Goal: Task Accomplishment & Management: Complete application form

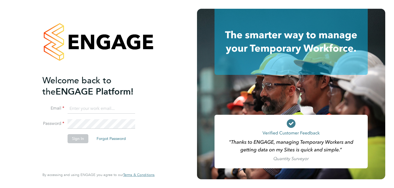
click at [79, 110] on input at bounding box center [102, 109] width 68 height 10
type input "[EMAIL_ADDRESS][DOMAIN_NAME]"
click at [76, 136] on button "Sign In" at bounding box center [78, 138] width 21 height 9
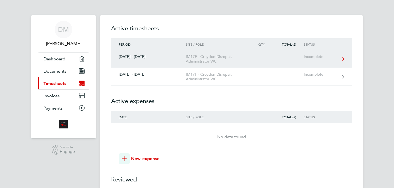
click at [163, 57] on div "[DATE] - [DATE]" at bounding box center [148, 56] width 75 height 5
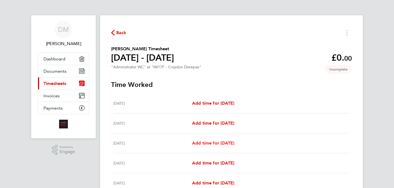
scroll to position [82, 0]
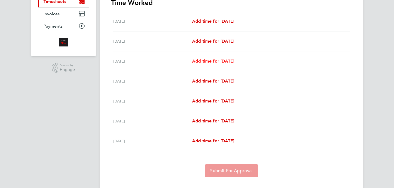
click at [203, 63] on span "Add time for [DATE]" at bounding box center [213, 61] width 42 height 5
select select "30"
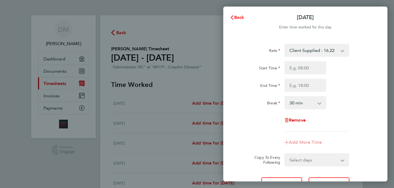
click at [238, 19] on span "Back" at bounding box center [239, 17] width 10 height 5
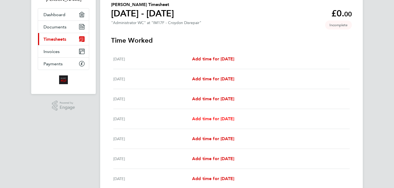
scroll to position [55, 0]
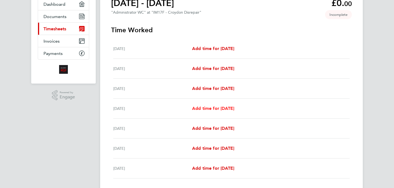
click at [207, 107] on span "Add time for [DATE]" at bounding box center [213, 108] width 42 height 5
select select "30"
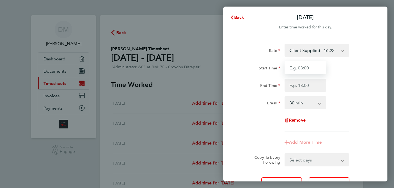
click at [305, 71] on input "Start Time" at bounding box center [306, 67] width 42 height 13
type input "08:00"
click at [301, 86] on input "End Time" at bounding box center [306, 85] width 42 height 13
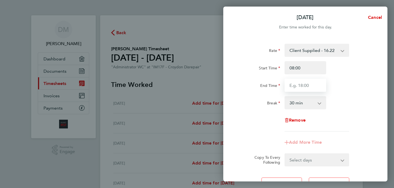
type input "17:00"
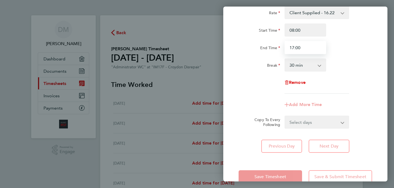
scroll to position [51, 0]
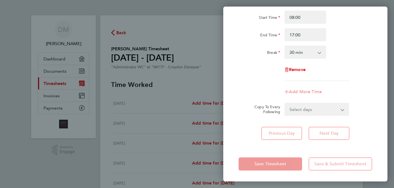
click at [304, 109] on form "Rate Client Supplied - 16.22 Start Time 08:00 End Time 17:00 Break 0 min 15 min…" at bounding box center [306, 54] width 134 height 123
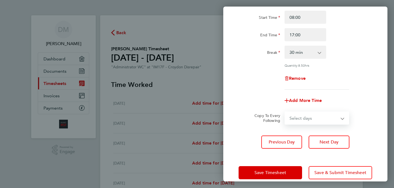
select select "WED"
click at [285, 112] on select "Select days Day [DATE] [DATE] [DATE]" at bounding box center [313, 118] width 57 height 12
select select "[DATE]"
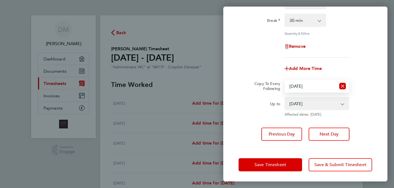
scroll to position [83, 0]
click at [324, 85] on select "Select days Day [DATE] [DATE] [DATE]" at bounding box center [310, 86] width 51 height 12
click at [285, 80] on select "Select days Day [DATE] [DATE] [DATE]" at bounding box center [310, 86] width 51 height 12
click at [340, 84] on icon "Reset selection" at bounding box center [343, 86] width 7 height 7
select select "0: null"
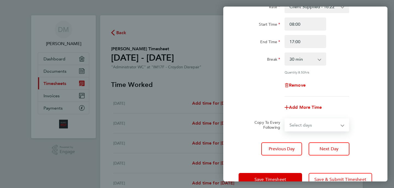
scroll to position [59, 0]
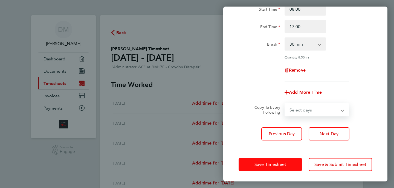
click at [262, 158] on button "Save Timesheet" at bounding box center [271, 164] width 64 height 13
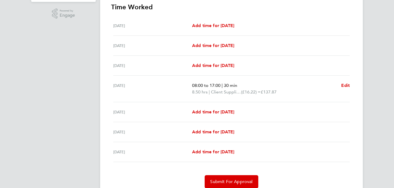
scroll to position [137, 0]
click at [215, 113] on span "Add time for [DATE]" at bounding box center [213, 111] width 42 height 5
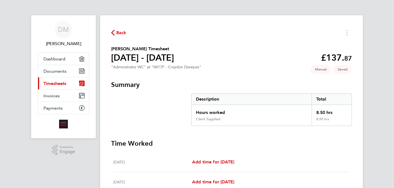
select select "30"
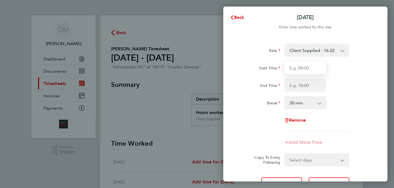
click at [301, 68] on input "Start Time" at bounding box center [306, 67] width 42 height 13
type input "08:00"
click at [306, 85] on input "End Time" at bounding box center [306, 85] width 42 height 13
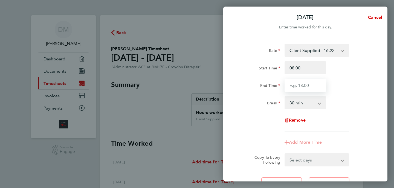
type input "17:00"
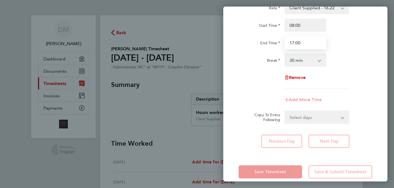
scroll to position [51, 0]
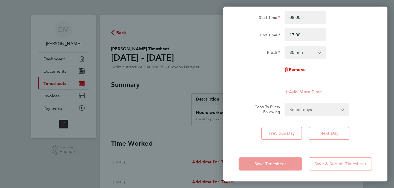
click at [289, 154] on div "[DATE] Cancel Enter time worked for this day. Rate Client Supplied - 16.22 Star…" at bounding box center [305, 94] width 164 height 175
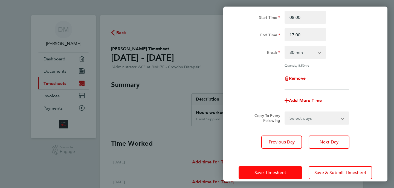
click at [288, 166] on button "Save Timesheet" at bounding box center [271, 172] width 64 height 13
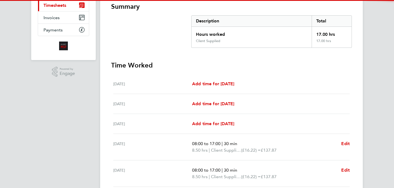
scroll to position [137, 0]
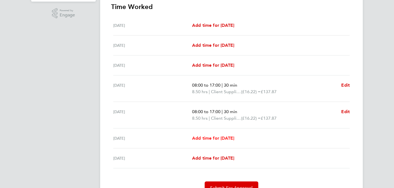
click at [220, 137] on span "Add time for [DATE]" at bounding box center [213, 138] width 42 height 5
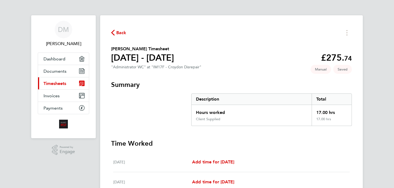
select select "30"
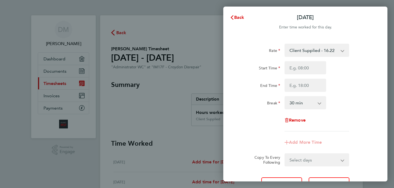
click at [298, 73] on div "Start Time End Time" at bounding box center [306, 76] width 138 height 31
type input "08:00"
drag, startPoint x: 303, startPoint y: 73, endPoint x: 300, endPoint y: 87, distance: 14.8
click at [302, 87] on input "End Time" at bounding box center [306, 85] width 42 height 13
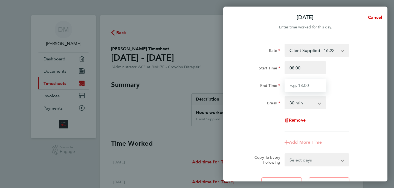
type input "17:00"
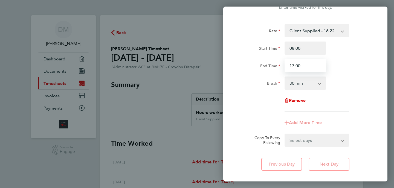
scroll to position [51, 0]
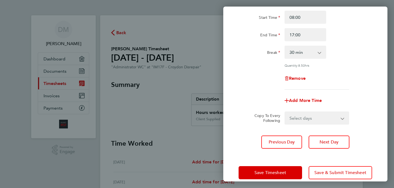
click at [275, 148] on div "[DATE] Cancel Enter time worked for this day. Rate Client Supplied - 16.22 Star…" at bounding box center [305, 94] width 164 height 175
click at [278, 167] on button "Save Timesheet" at bounding box center [271, 172] width 64 height 13
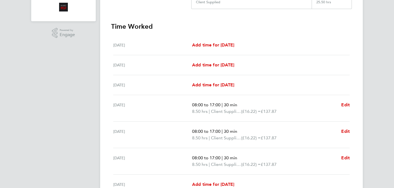
scroll to position [172, 0]
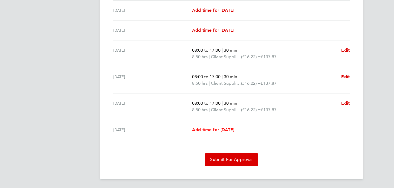
click at [211, 131] on span "Add time for [DATE]" at bounding box center [213, 129] width 42 height 5
select select "30"
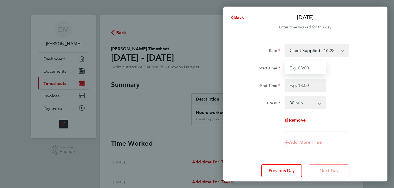
click at [296, 70] on input "Start Time" at bounding box center [306, 67] width 42 height 13
type input "08:00"
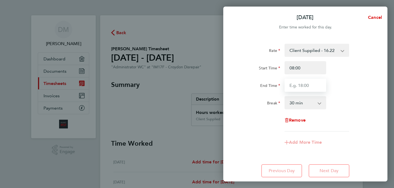
click at [296, 87] on input "End Time" at bounding box center [306, 85] width 42 height 13
type input "17:00"
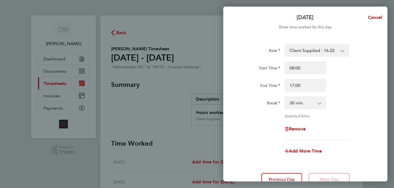
click at [264, 136] on app-timesheet-line-form-group "Rate Client Supplied - 16.22 Start Time 08:00 End Time 17:00 Break 0 min 15 min…" at bounding box center [306, 101] width 134 height 114
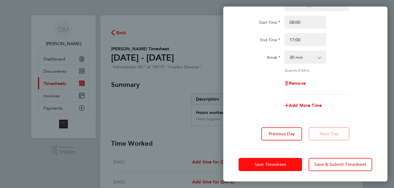
click at [281, 163] on span "Save Timesheet" at bounding box center [271, 164] width 32 height 5
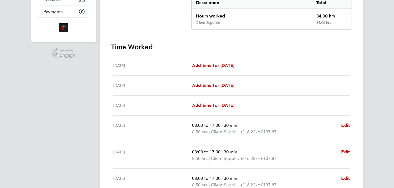
scroll to position [15, 0]
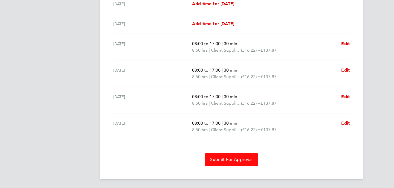
click at [228, 155] on button "Submit For Approval" at bounding box center [231, 159] width 53 height 13
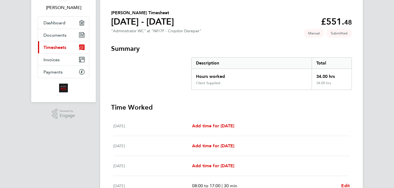
scroll to position [0, 0]
